Goal: Transaction & Acquisition: Book appointment/travel/reservation

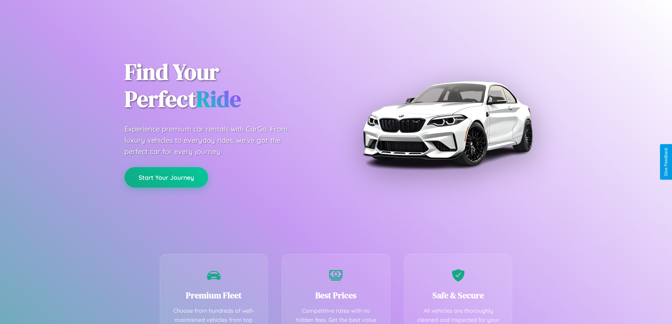
click at [166, 177] on button "Start Your Journey" at bounding box center [166, 177] width 84 height 20
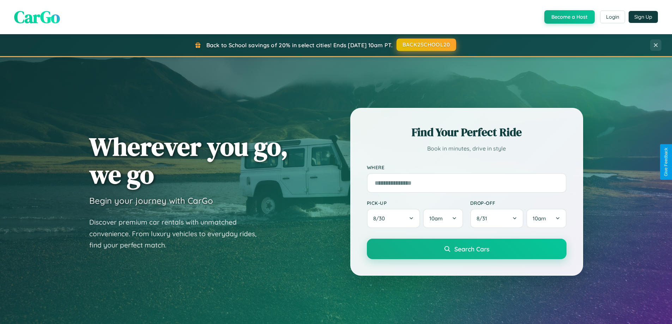
click at [425, 45] on button "BACK2SCHOOL20" at bounding box center [426, 44] width 60 height 13
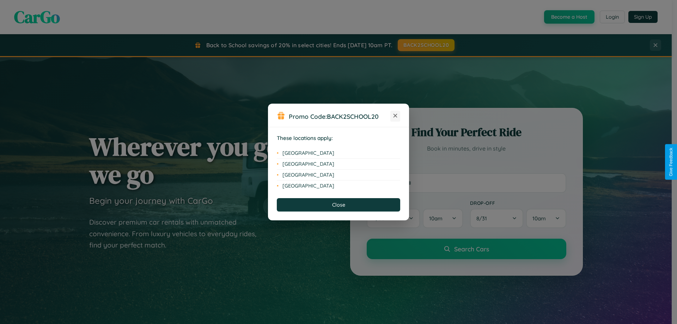
click at [395, 116] on icon at bounding box center [395, 116] width 4 height 4
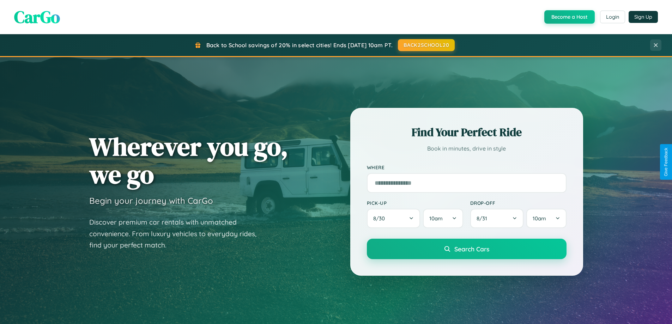
scroll to position [485, 0]
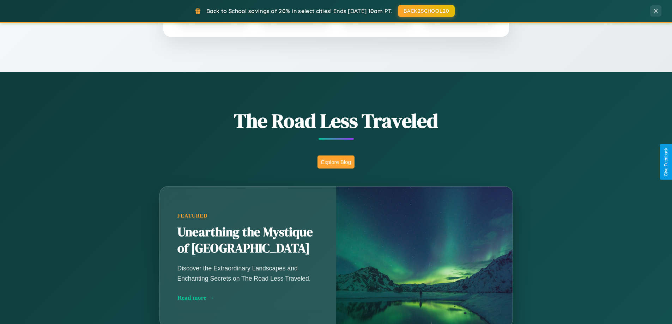
click at [336, 162] on button "Explore Blog" at bounding box center [335, 161] width 37 height 13
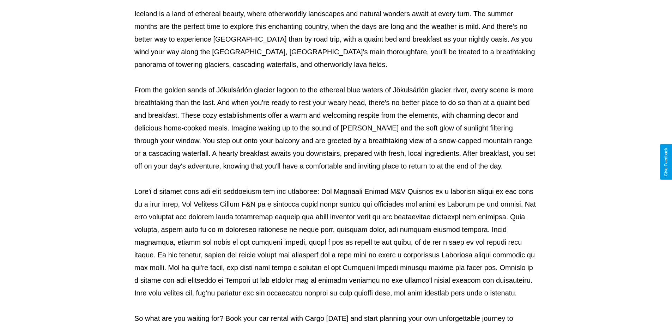
scroll to position [228, 0]
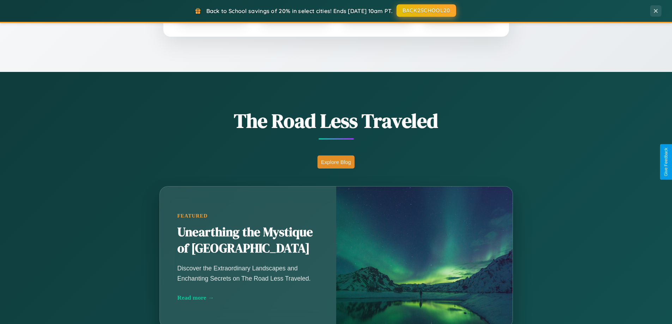
click at [425, 11] on button "BACK2SCHOOL20" at bounding box center [426, 10] width 60 height 13
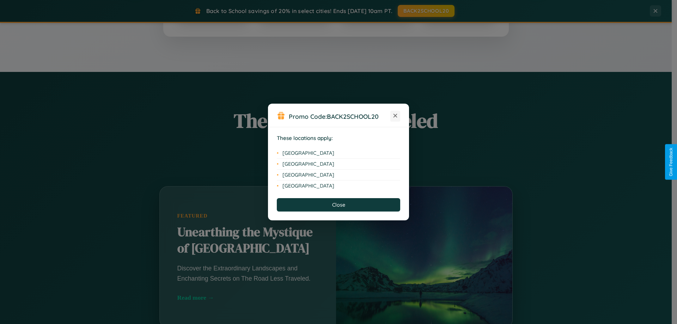
click at [395, 116] on icon at bounding box center [395, 116] width 4 height 4
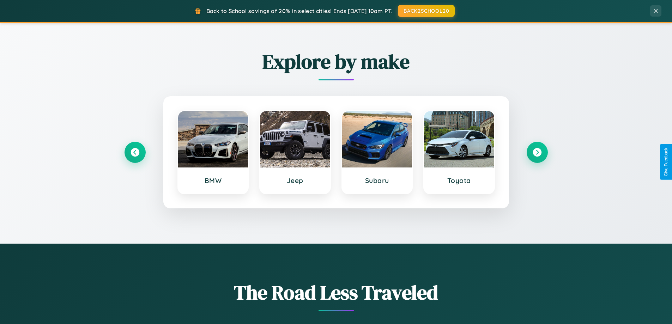
scroll to position [304, 0]
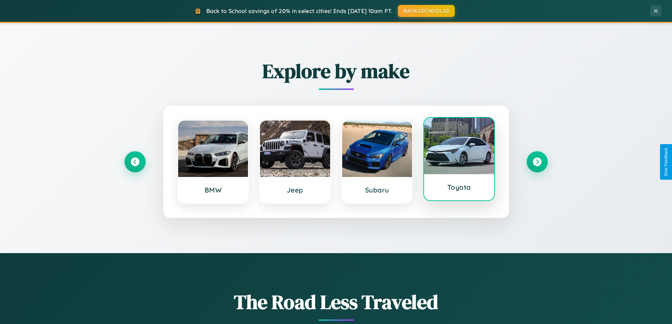
click at [459, 162] on div at bounding box center [459, 146] width 70 height 56
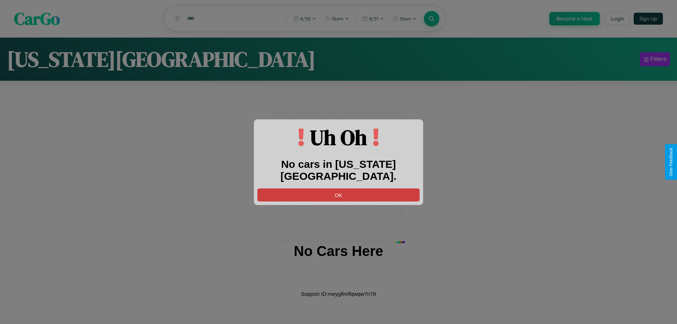
click at [338, 188] on button "OK" at bounding box center [338, 194] width 162 height 13
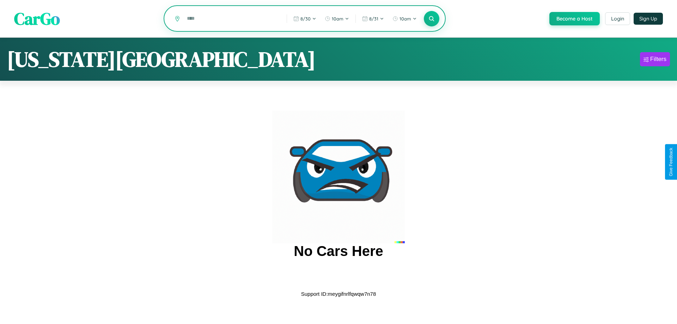
click at [231, 19] on input "text" at bounding box center [231, 18] width 96 height 12
click at [431, 19] on icon at bounding box center [431, 18] width 7 height 7
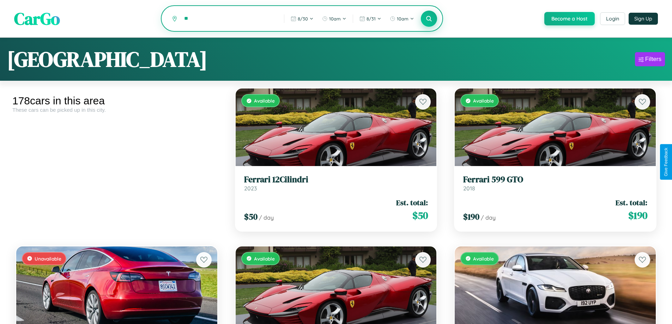
type input "*"
type input "******"
click at [428, 19] on icon at bounding box center [428, 18] width 7 height 7
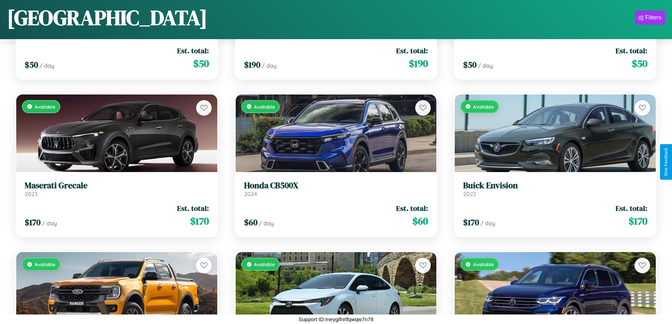
scroll to position [3414, 0]
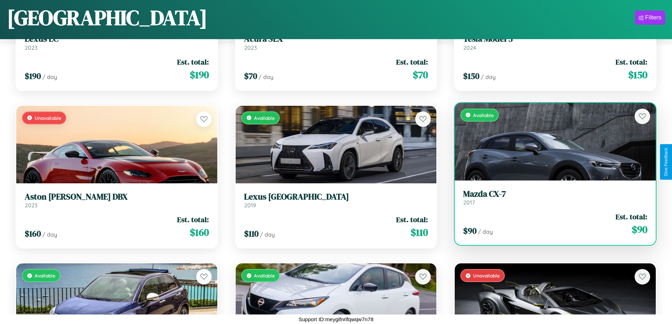
click at [550, 200] on link "Mazda CX-7 2017" at bounding box center [555, 197] width 184 height 17
